Goal: Task Accomplishment & Management: Manage account settings

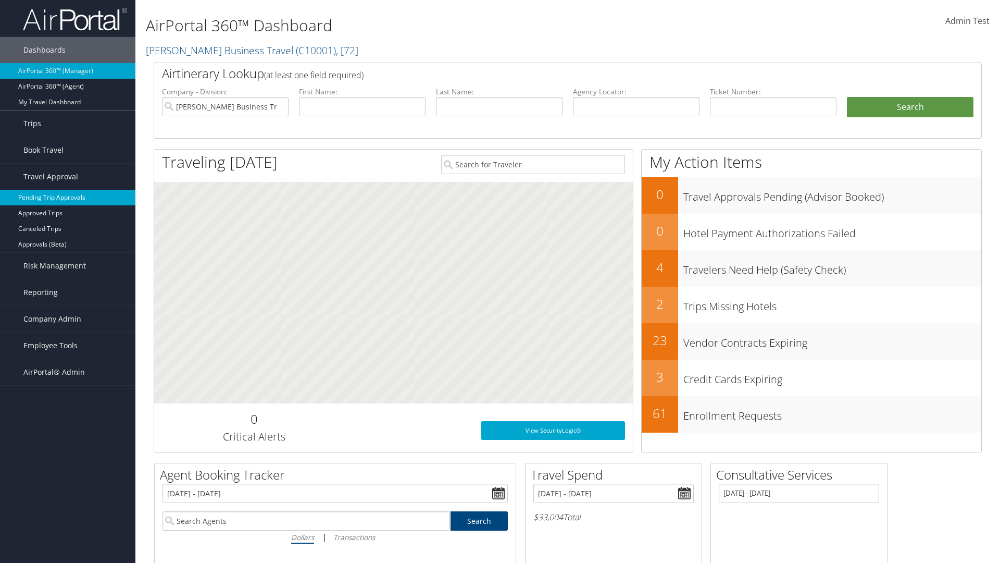
click at [68, 197] on link "Pending Trip Approvals" at bounding box center [67, 198] width 135 height 16
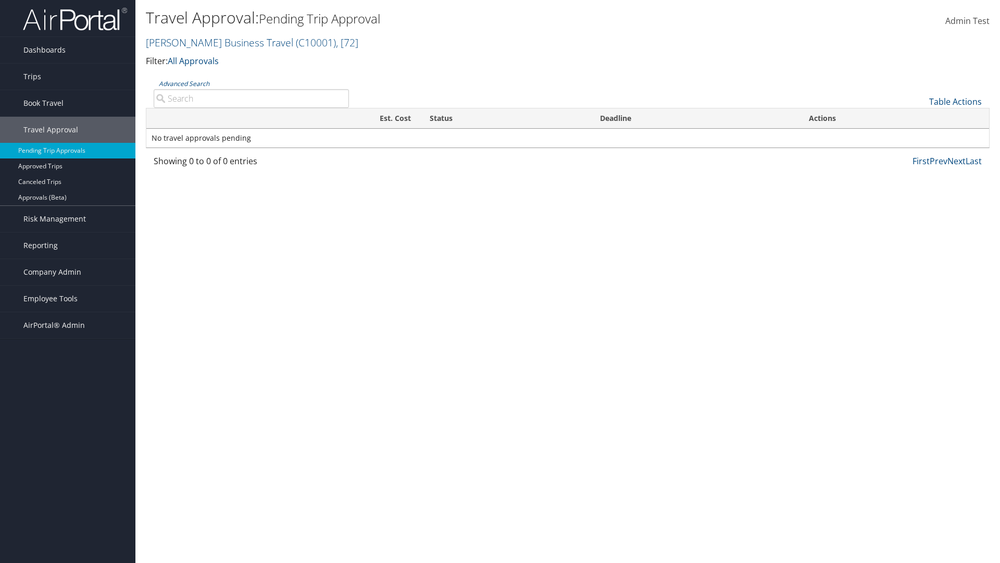
click at [955, 102] on link "Table Actions" at bounding box center [955, 101] width 53 height 11
click at [920, 118] on link "Download Report" at bounding box center [920, 118] width 137 height 18
click at [955, 102] on link "Table Actions" at bounding box center [955, 101] width 53 height 11
click at [920, 135] on link "Column Visibility" at bounding box center [920, 136] width 137 height 18
click at [920, 136] on link "Traveler" at bounding box center [920, 137] width 137 height 18
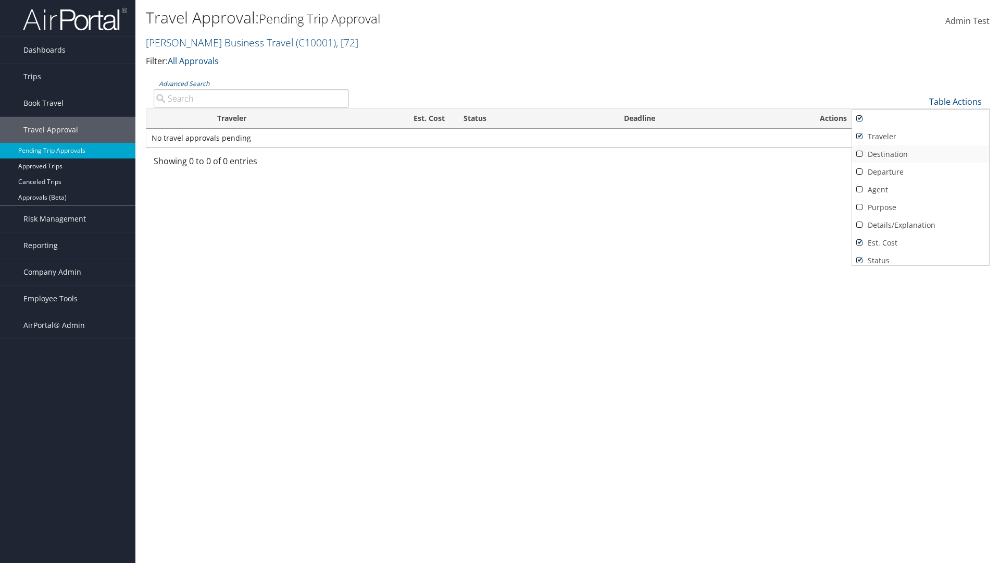
click at [920, 154] on link "Destination" at bounding box center [920, 154] width 137 height 18
click at [920, 172] on link "Departure" at bounding box center [920, 172] width 137 height 18
click at [920, 190] on link "Agent" at bounding box center [920, 190] width 137 height 18
click at [920, 225] on link "Details/Explanation" at bounding box center [920, 225] width 137 height 18
click at [920, 207] on link "Purpose" at bounding box center [920, 207] width 137 height 18
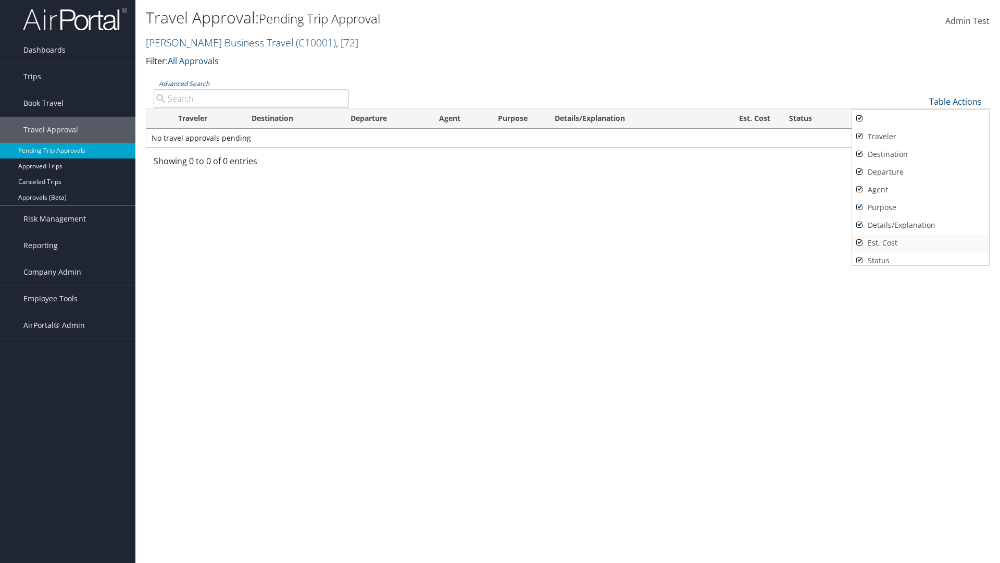
click at [920, 243] on link "Est. Cost" at bounding box center [920, 243] width 137 height 18
click at [920, 256] on link "Status" at bounding box center [920, 261] width 137 height 18
click at [920, 265] on link "Deadline" at bounding box center [920, 274] width 137 height 18
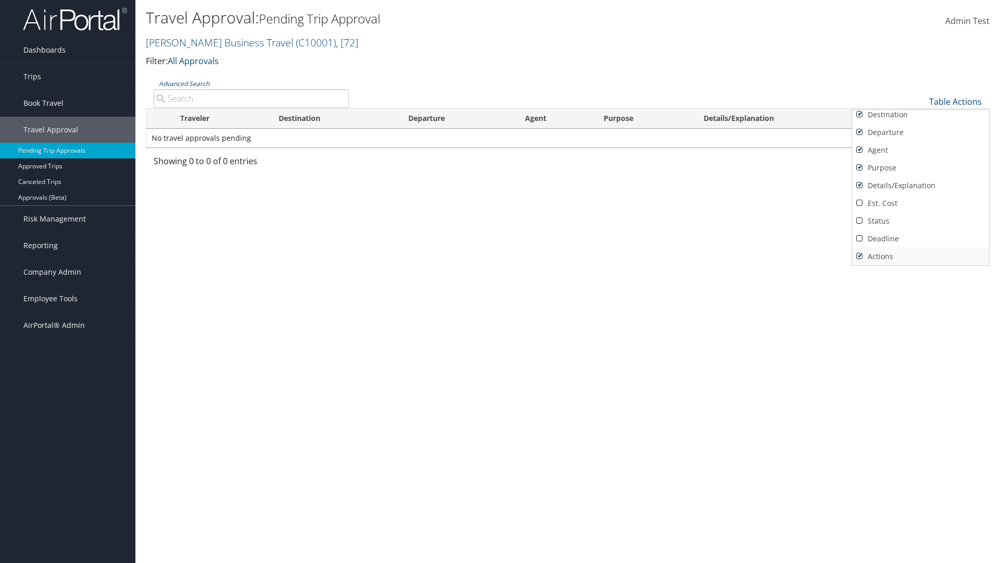
click at [920, 256] on link "Actions" at bounding box center [920, 256] width 137 height 18
click at [920, 106] on link "Traveler" at bounding box center [920, 97] width 137 height 18
click at [920, 154] on link "Destination" at bounding box center [920, 154] width 137 height 18
click at [920, 172] on link "Departure" at bounding box center [920, 172] width 137 height 18
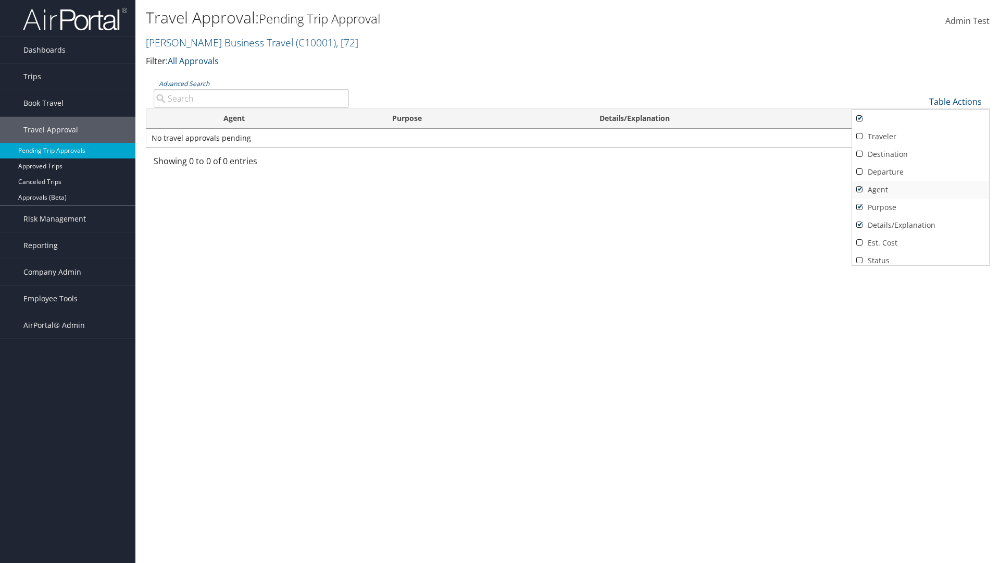
click at [920, 190] on link "Agent" at bounding box center [920, 190] width 137 height 18
click at [920, 225] on link "Details/Explanation" at bounding box center [920, 225] width 137 height 18
click at [920, 207] on link "Purpose" at bounding box center [920, 207] width 137 height 18
click at [920, 243] on link "Est. Cost" at bounding box center [920, 243] width 137 height 18
click at [920, 256] on link "Status" at bounding box center [920, 261] width 137 height 18
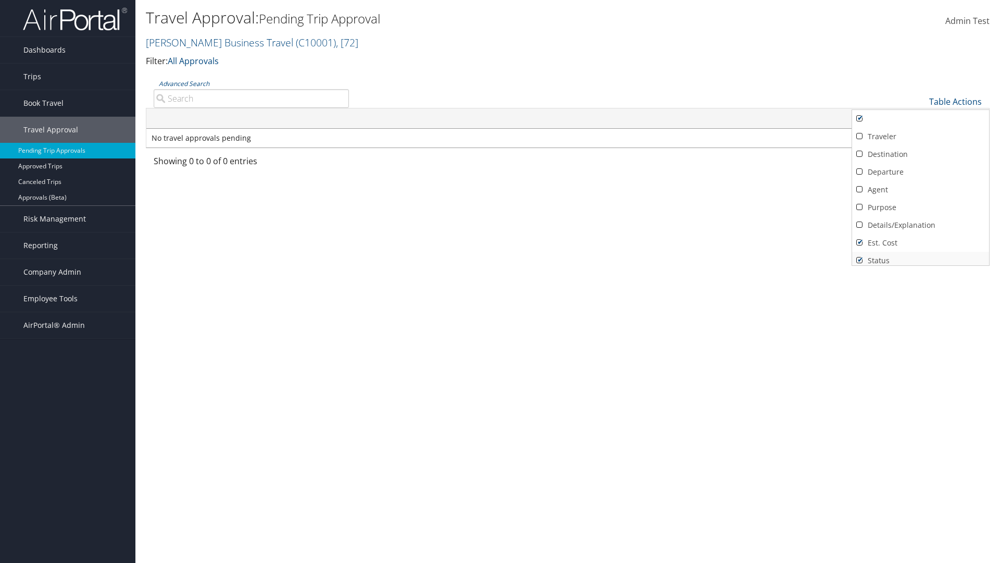
scroll to position [4, 0]
click at [920, 265] on link "Deadline" at bounding box center [920, 274] width 137 height 18
